Goal: Information Seeking & Learning: Learn about a topic

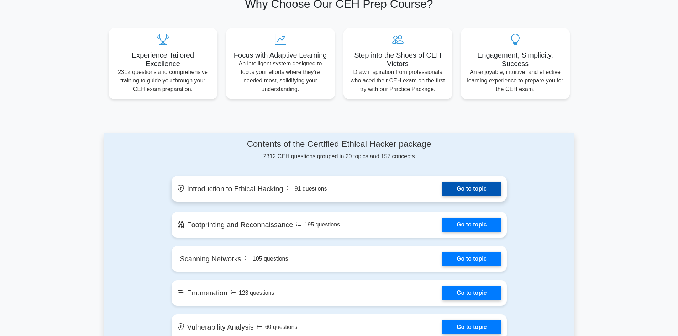
scroll to position [249, 0]
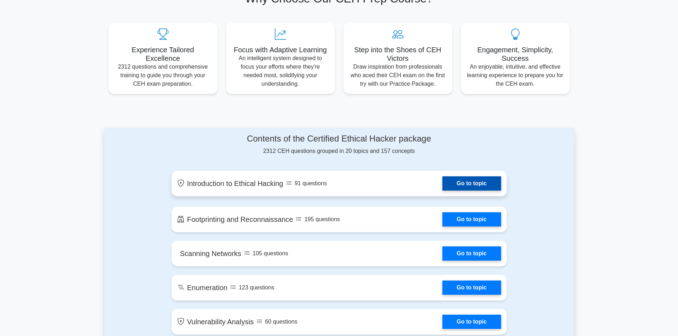
click at [442, 186] on link "Go to topic" at bounding box center [471, 183] width 58 height 14
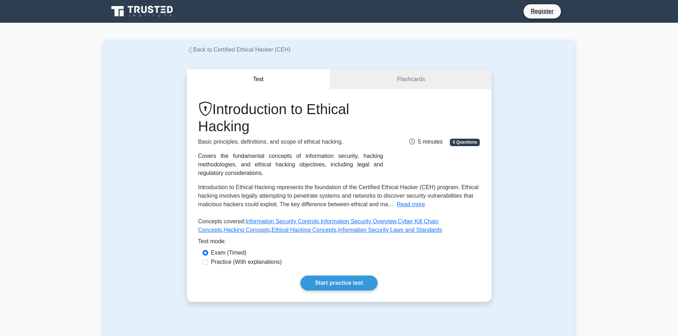
click at [251, 262] on label "Practice (With explanations)" at bounding box center [246, 262] width 71 height 9
click at [208, 262] on input "Practice (With explanations)" at bounding box center [205, 262] width 6 height 6
radio input "true"
click at [326, 275] on div "Introduction to Ethical Hacking Basic principles, definitions, and scope of eth…" at bounding box center [339, 195] width 304 height 213
click at [339, 283] on link "Start practice test" at bounding box center [338, 283] width 77 height 15
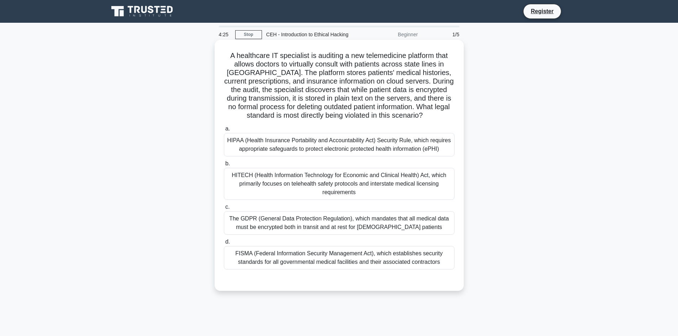
click at [320, 146] on div "HIPAA (Health Insurance Portability and Accountability Act) Security Rule, whic…" at bounding box center [339, 144] width 230 height 23
click at [224, 131] on input "a. HIPAA (Health Insurance Portability and Accountability Act) Security Rule, w…" at bounding box center [224, 129] width 0 height 5
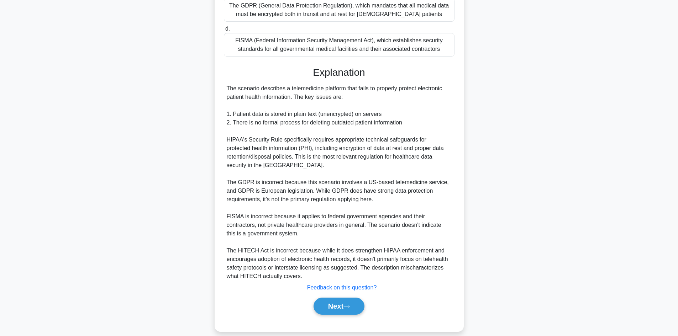
scroll to position [213, 0]
click at [342, 310] on button "Next" at bounding box center [338, 305] width 51 height 17
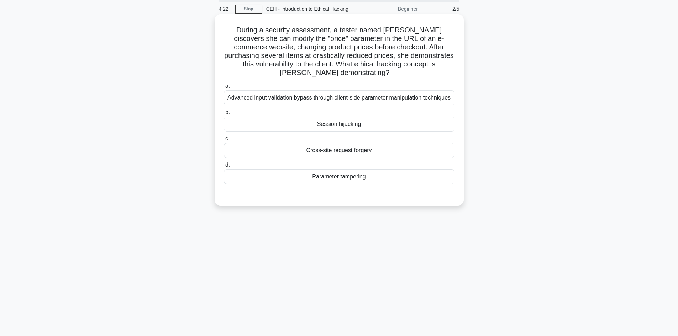
scroll to position [0, 0]
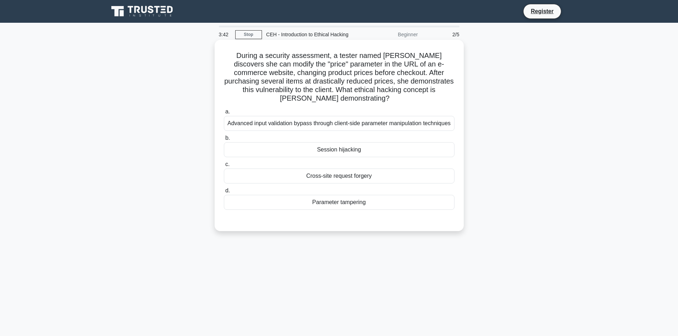
click at [348, 153] on div "Session hijacking" at bounding box center [339, 149] width 230 height 15
click at [224, 140] on input "b. Session hijacking" at bounding box center [224, 138] width 0 height 5
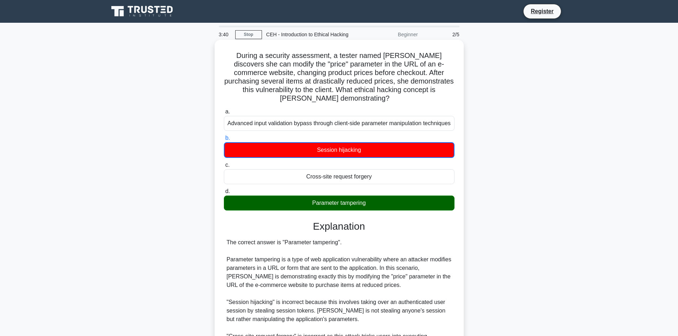
click at [349, 204] on div "Parameter tampering" at bounding box center [339, 203] width 230 height 15
click at [224, 194] on input "d. Parameter tampering" at bounding box center [224, 191] width 0 height 5
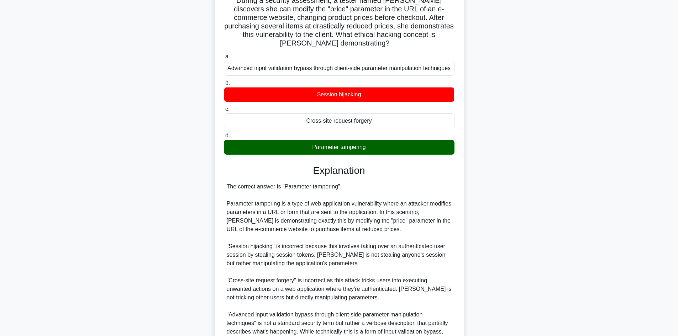
scroll to position [128, 0]
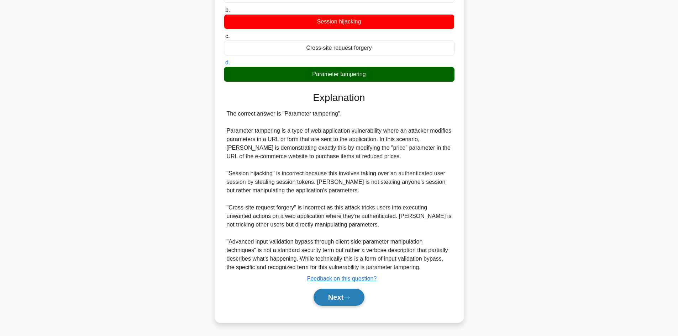
click at [344, 297] on button "Next" at bounding box center [338, 297] width 51 height 17
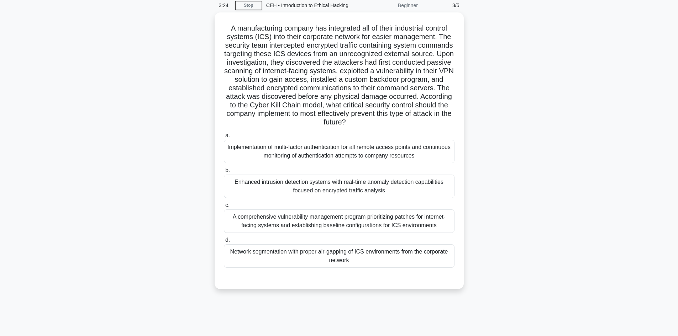
scroll to position [12, 0]
